Goal: Complete application form

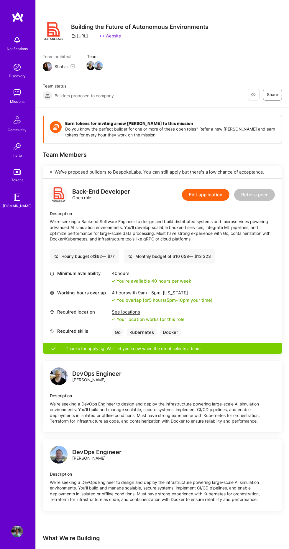
click at [17, 97] on img at bounding box center [17, 93] width 12 height 12
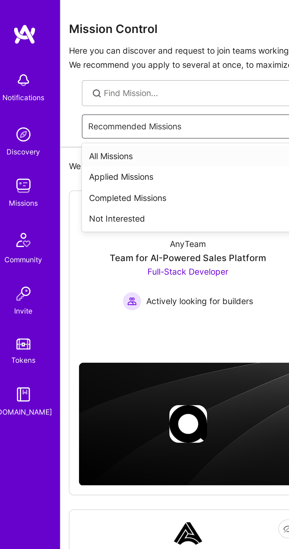
click at [78, 88] on div "Applied Missions" at bounding box center [162, 88] width 232 height 11
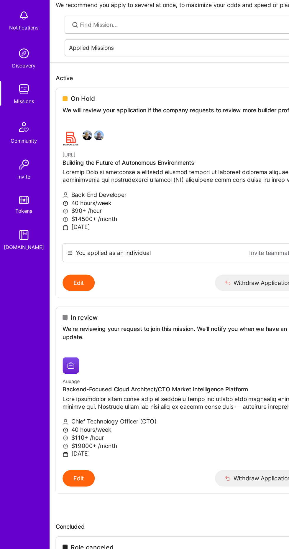
click at [85, 103] on div "On Hold We will review your application if the company requests to review more …" at bounding box center [130, 105] width 180 height 26
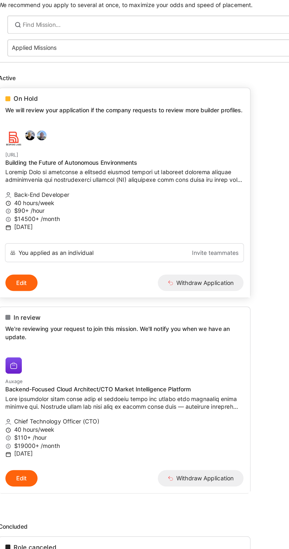
click at [160, 124] on link "[URL] Building the Future of Autonomous Environments Back-End Developer 40 hour…" at bounding box center [130, 161] width 180 height 86
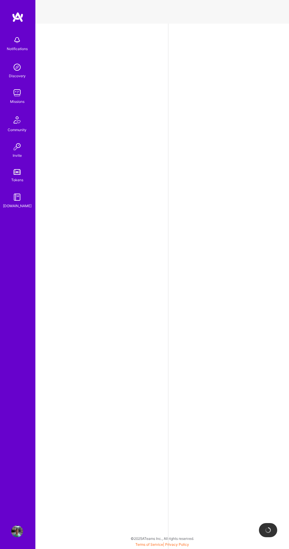
select select "US"
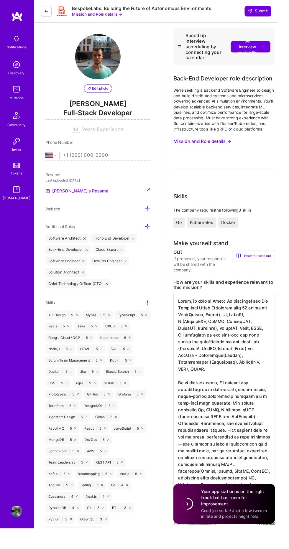
click at [50, 15] on button at bounding box center [47, 11] width 11 height 11
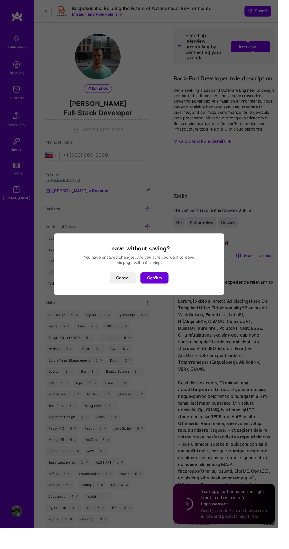
click at [52, 10] on div "Leave without saving? You have unsaved changes. Are you sure you want to leave …" at bounding box center [144, 274] width 289 height 549
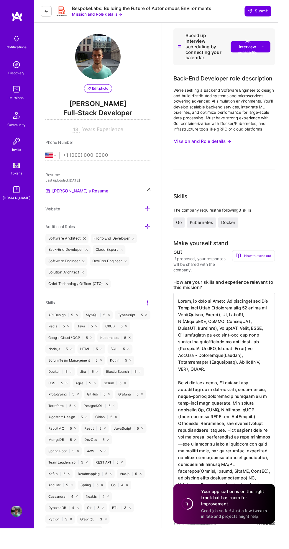
click at [48, 11] on icon at bounding box center [48, 11] width 5 height 5
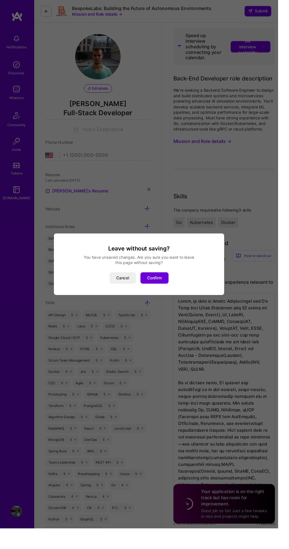
click at [173, 295] on button "Confirm" at bounding box center [160, 289] width 29 height 12
